Goal: Transaction & Acquisition: Book appointment/travel/reservation

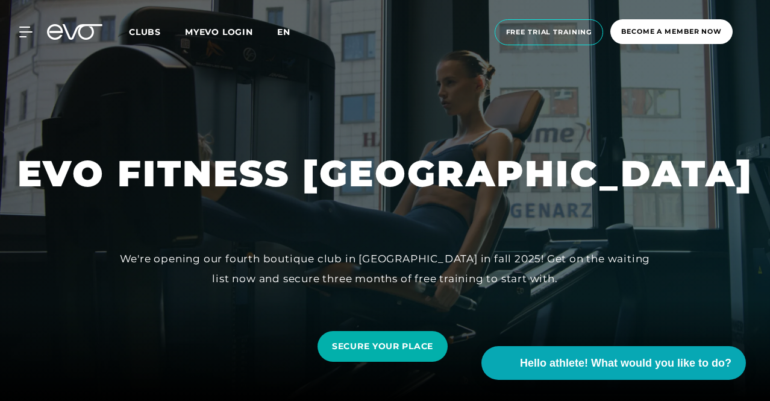
click at [291, 31] on font "en" at bounding box center [283, 32] width 13 height 11
click at [552, 33] on font "Free trial training" at bounding box center [549, 32] width 86 height 8
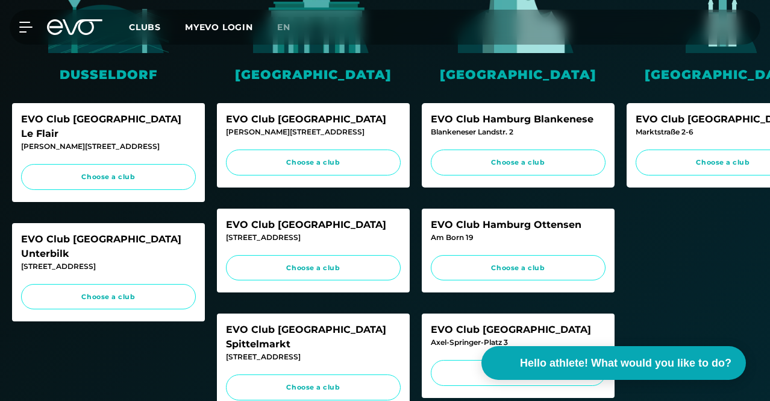
scroll to position [181, 0]
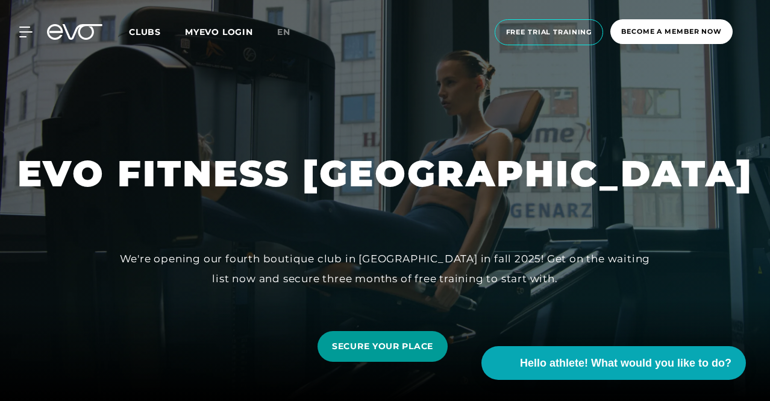
click at [398, 347] on font "SECURE YOUR PLACE" at bounding box center [382, 346] width 101 height 11
